Goal: Task Accomplishment & Management: Manage account settings

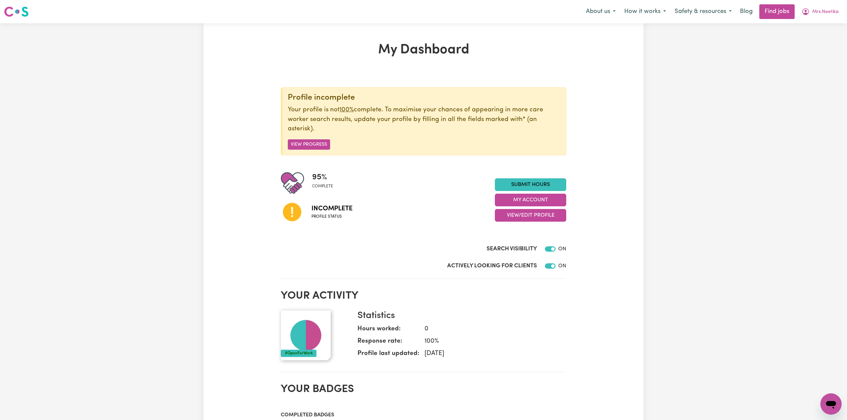
click at [518, 223] on div "95 % complete Incomplete Profile status Submit Hours My Account View/Edit Profi…" at bounding box center [423, 199] width 285 height 57
drag, startPoint x: 517, startPoint y: 216, endPoint x: 516, endPoint y: 222, distance: 5.8
click at [517, 217] on button "View/Edit Profile" at bounding box center [530, 215] width 71 height 13
click at [516, 246] on link "Edit Profile" at bounding box center [526, 245] width 62 height 13
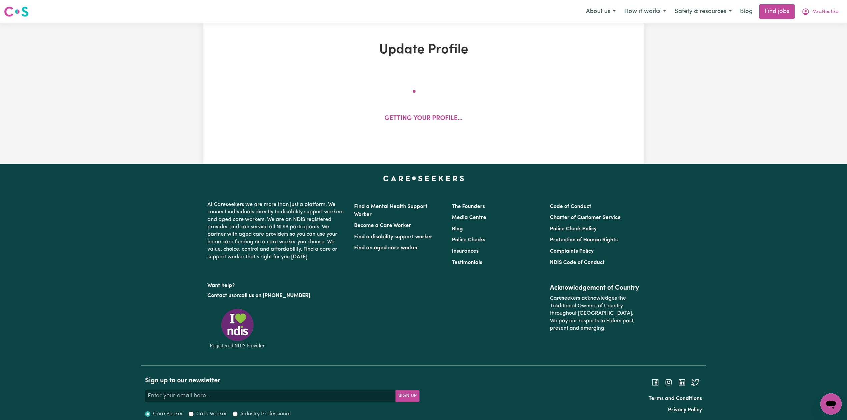
select select "[DEMOGRAPHIC_DATA]"
select select "Australian PR"
select select "Studying a healthcare related degree or qualification"
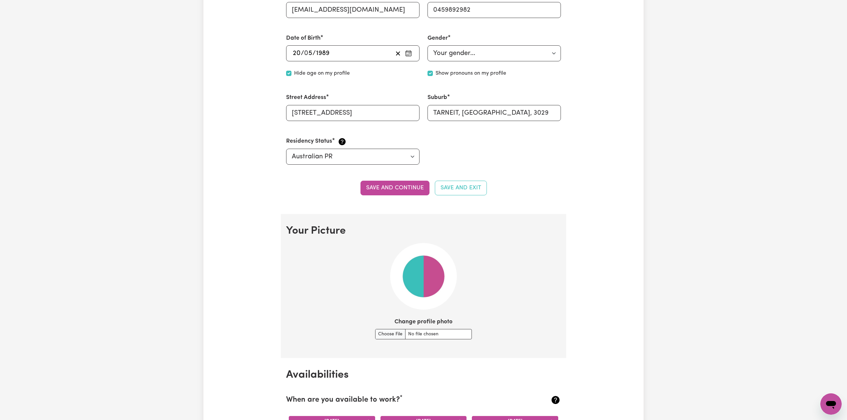
scroll to position [356, 0]
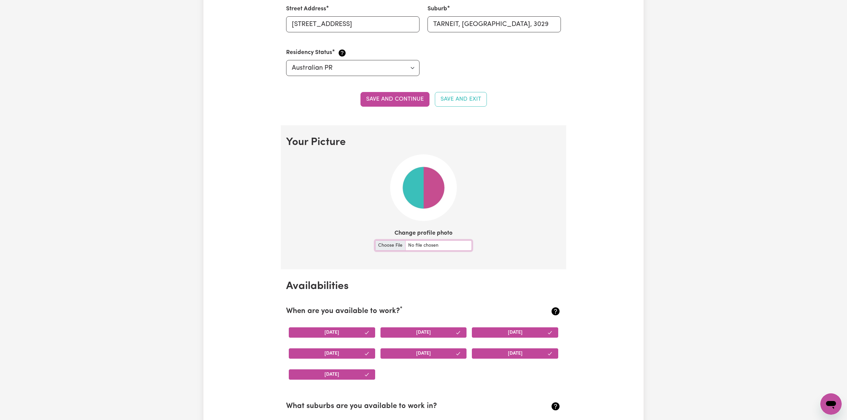
click at [376, 250] on input "Change profile photo" at bounding box center [423, 245] width 97 height 10
type input "C:\fakepath\[PERSON_NAME] prof pict.jpeg"
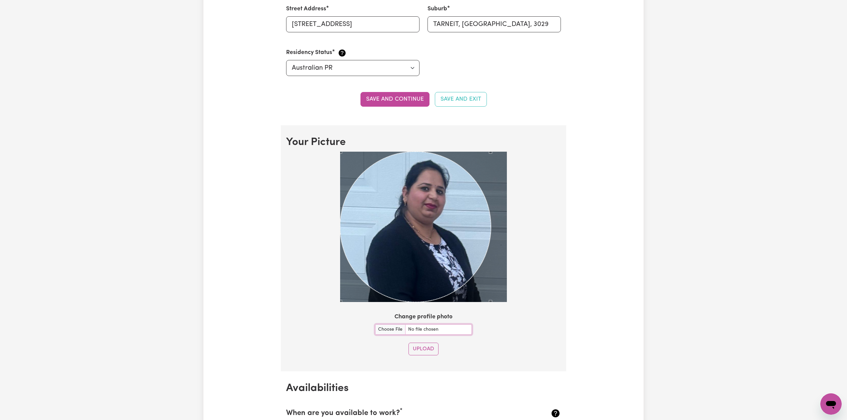
click at [500, 269] on div at bounding box center [423, 227] width 167 height 151
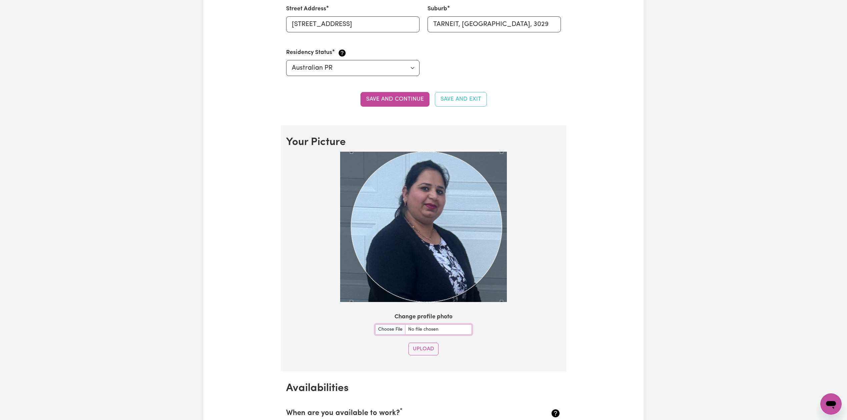
click at [438, 240] on div "Use the arrow keys to move the crop selection area" at bounding box center [426, 227] width 151 height 151
click at [429, 345] on button "Upload" at bounding box center [424, 349] width 30 height 13
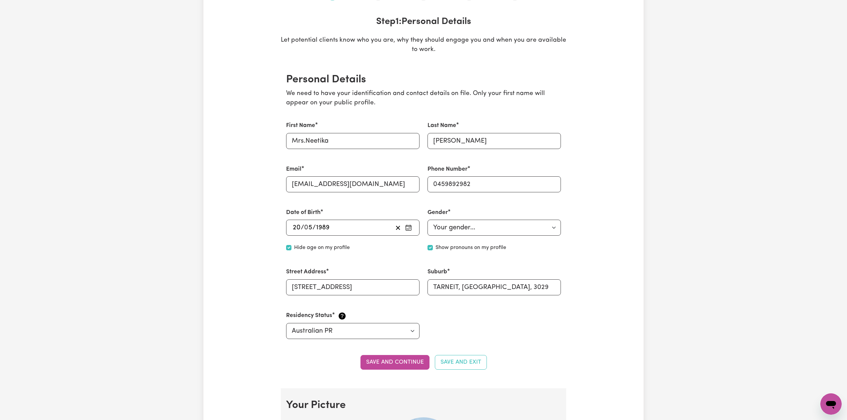
scroll to position [0, 0]
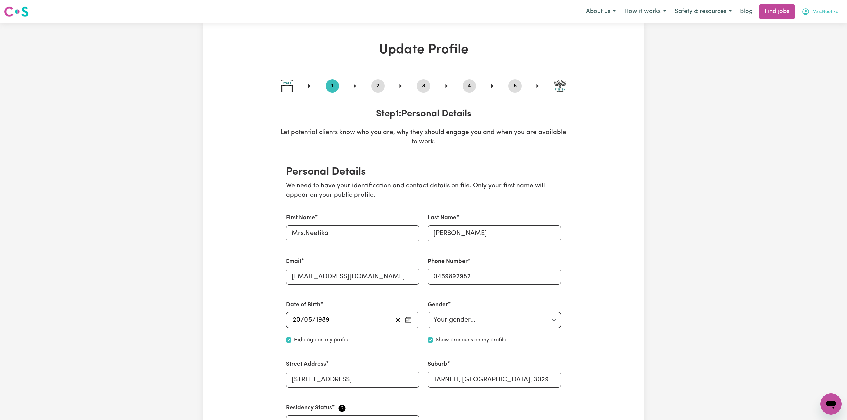
click at [828, 7] on button "Mrs.Neetika" at bounding box center [820, 12] width 46 height 14
click at [818, 49] on link "Logout" at bounding box center [816, 51] width 53 height 13
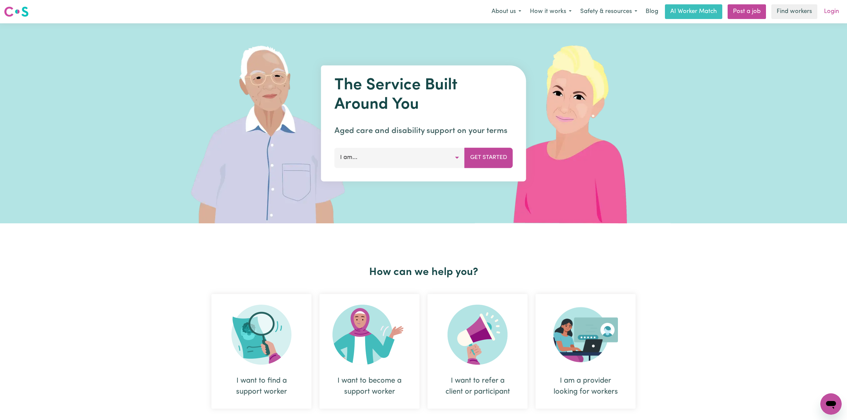
click at [828, 14] on link "Login" at bounding box center [831, 11] width 23 height 15
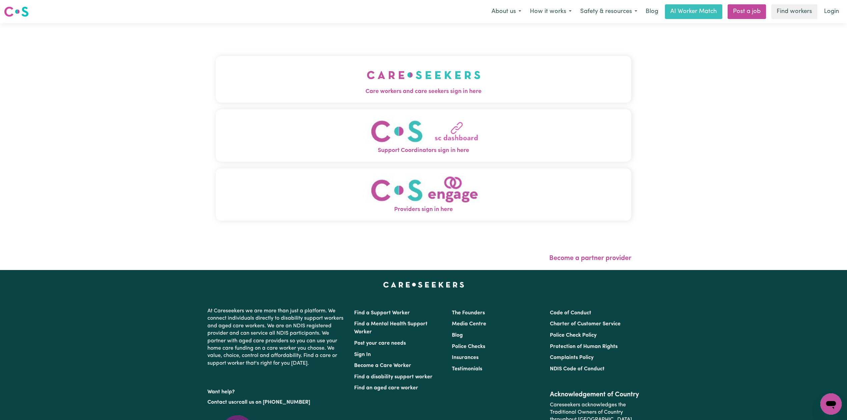
click at [310, 87] on span "Care workers and care seekers sign in here" at bounding box center [424, 91] width 416 height 9
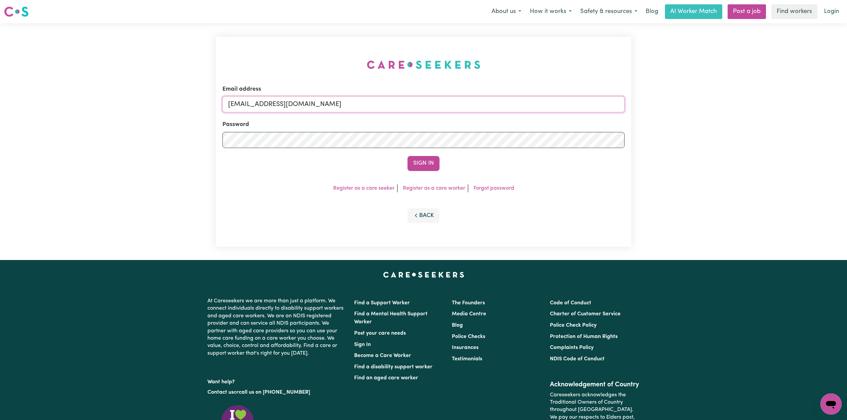
drag, startPoint x: 340, startPoint y: 97, endPoint x: 330, endPoint y: 106, distance: 13.0
click at [340, 97] on input "[EMAIL_ADDRESS][DOMAIN_NAME]" at bounding box center [423, 104] width 402 height 16
drag, startPoint x: 263, startPoint y: 100, endPoint x: 432, endPoint y: 111, distance: 169.1
click at [440, 101] on input "Superuser~[EMAIL_ADDRESS][DOMAIN_NAME]" at bounding box center [423, 104] width 402 height 16
type input "Superuser~[EMAIL_ADDRESS][DOMAIN_NAME]"
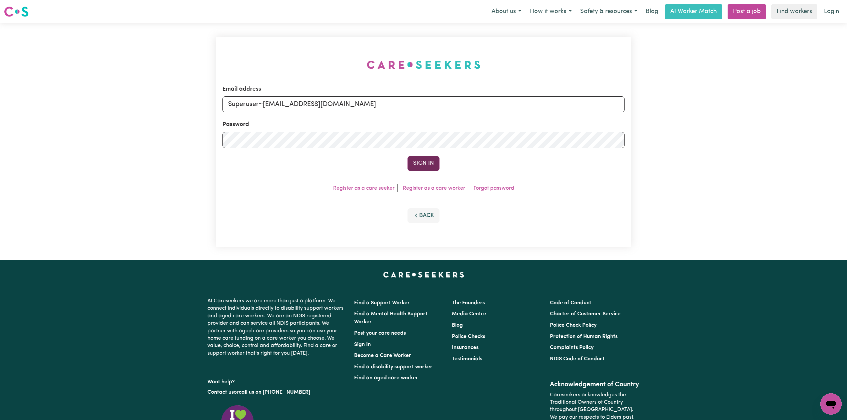
click at [419, 162] on button "Sign In" at bounding box center [424, 163] width 32 height 15
